Goal: Task Accomplishment & Management: Manage account settings

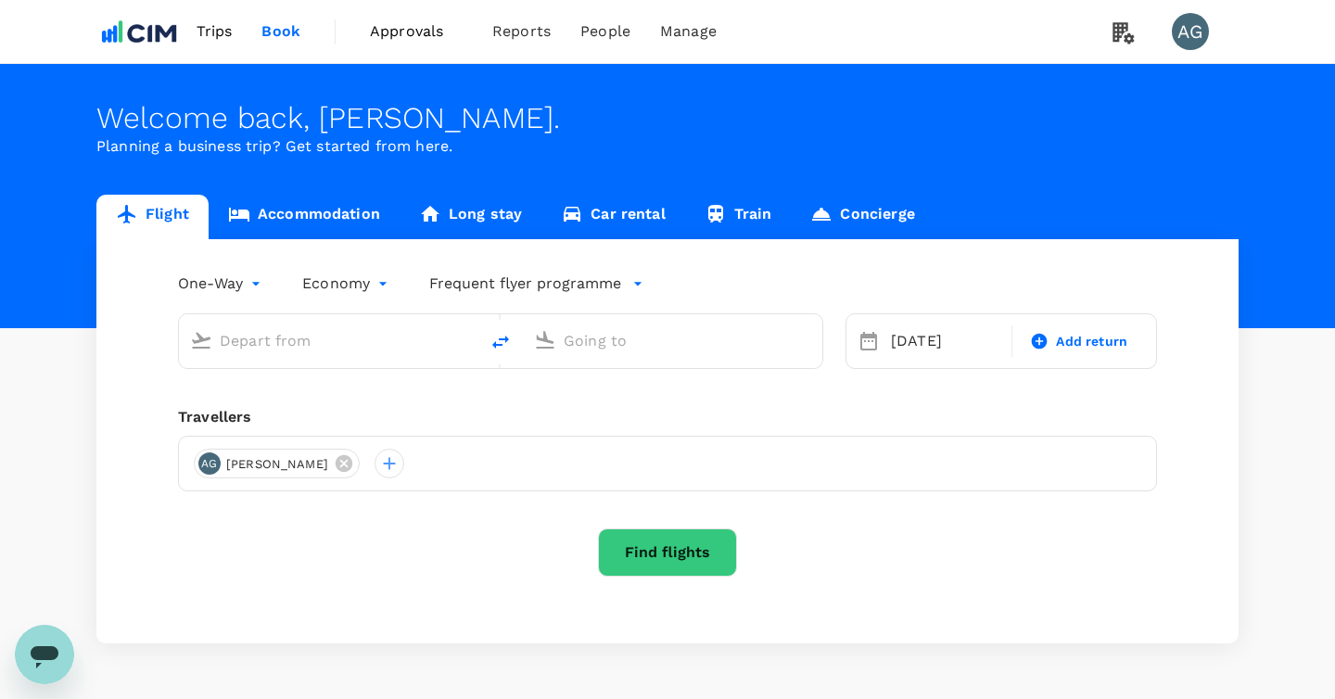
click at [447, 43] on span "Approvals 0" at bounding box center [416, 32] width 93 height 30
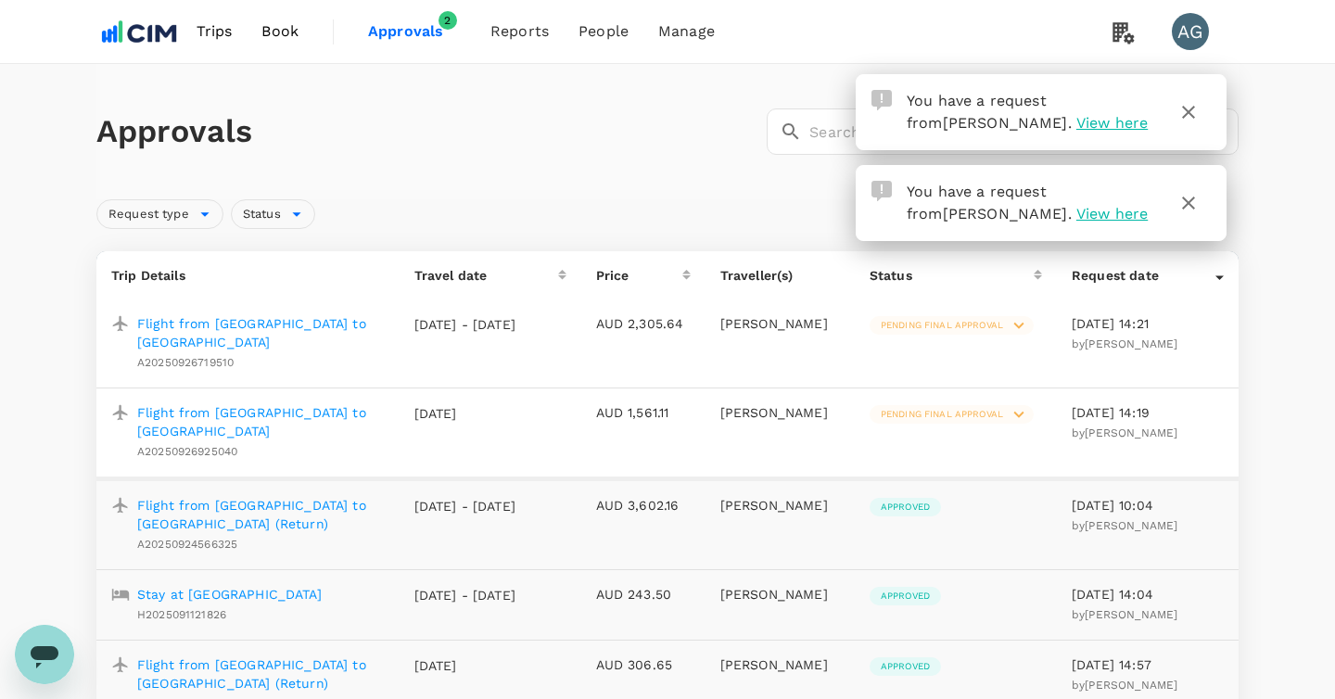
click at [1003, 321] on span "Pending final approval" at bounding box center [941, 325] width 145 height 13
click at [995, 361] on span "Approve this trip" at bounding box center [1051, 370] width 125 height 22
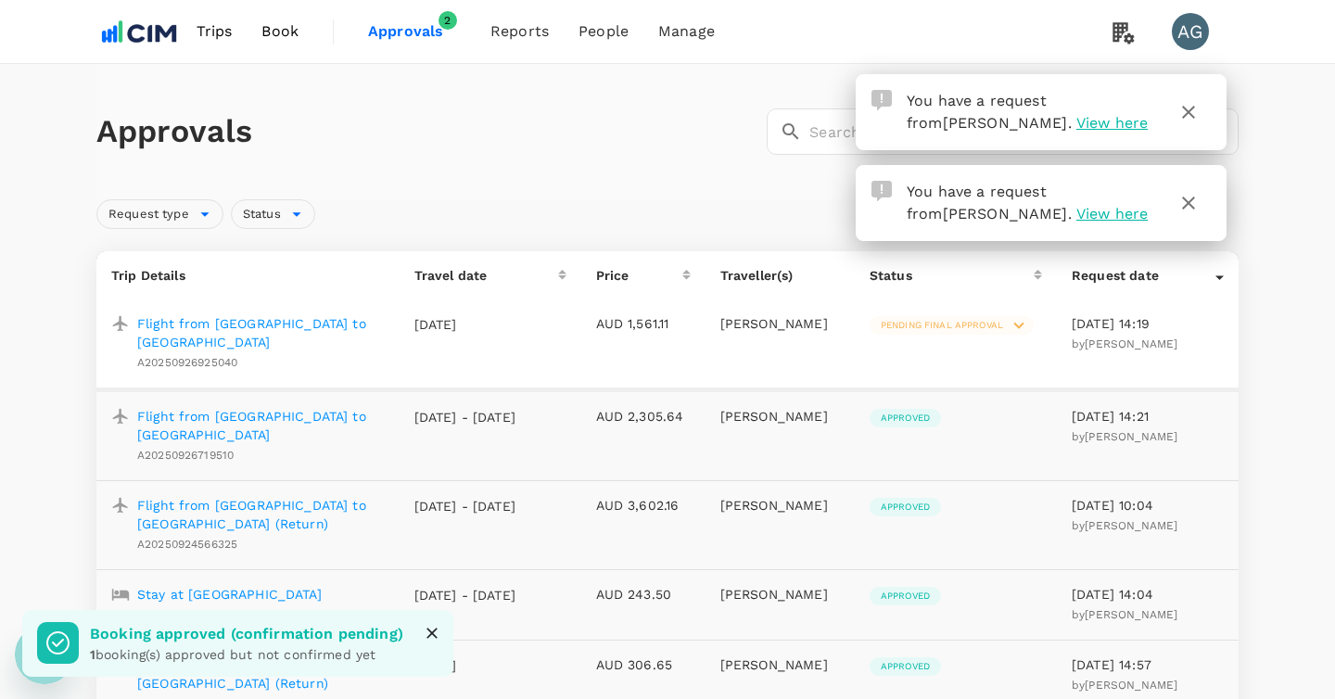
click at [1006, 327] on span "Pending final approval" at bounding box center [941, 325] width 145 height 13
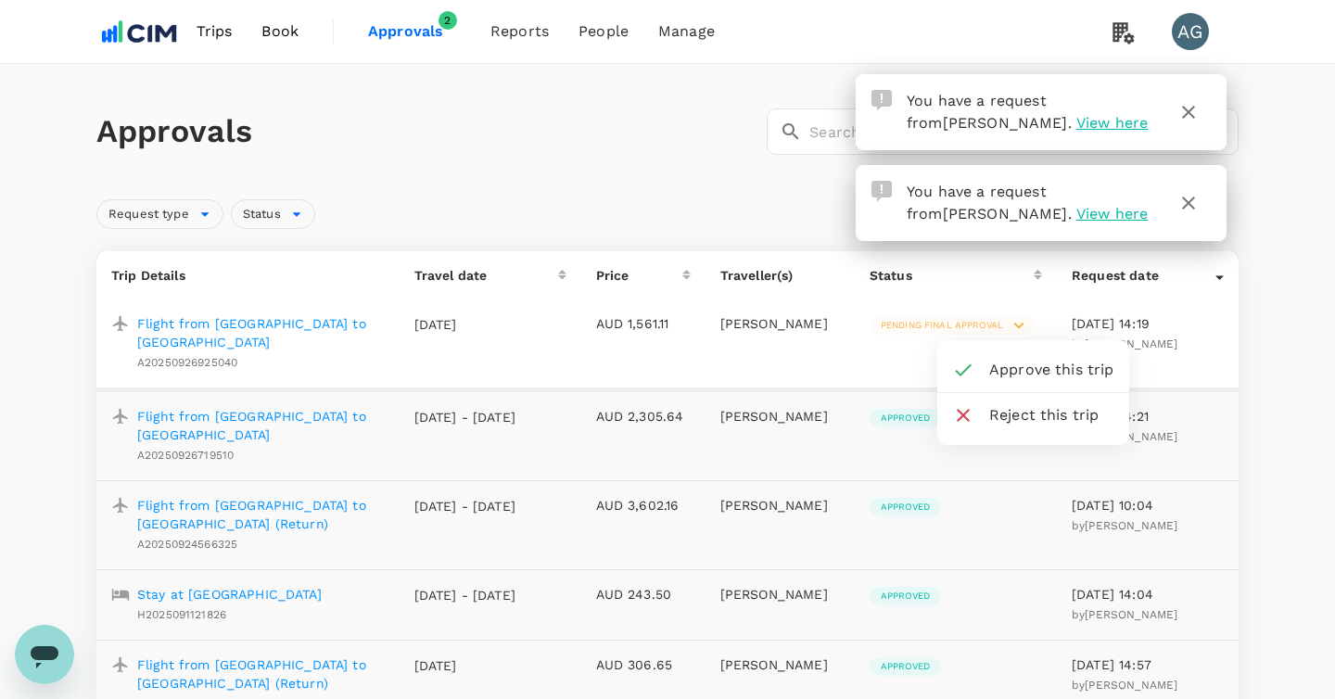
click at [994, 373] on span "Approve this trip" at bounding box center [1051, 370] width 125 height 22
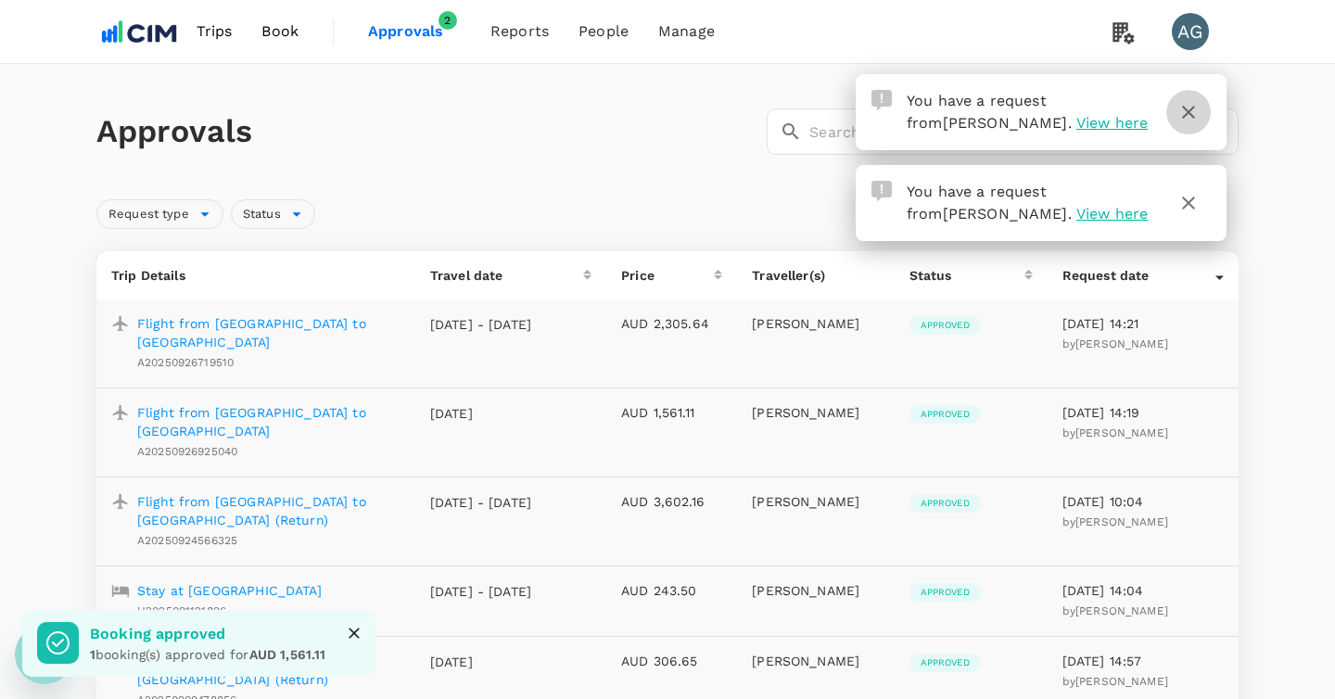
click at [1192, 111] on icon "button" at bounding box center [1188, 112] width 22 height 22
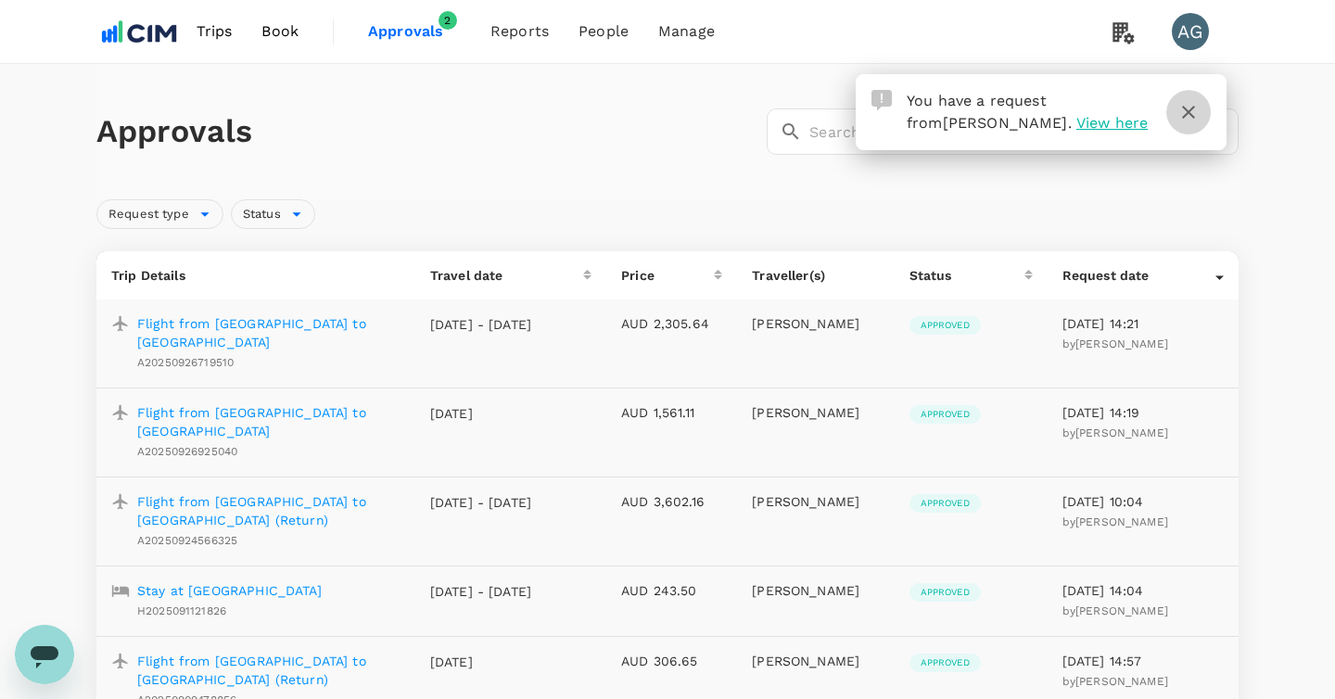
click at [1185, 106] on icon "button" at bounding box center [1188, 112] width 22 height 22
